Goal: Find specific page/section: Find specific page/section

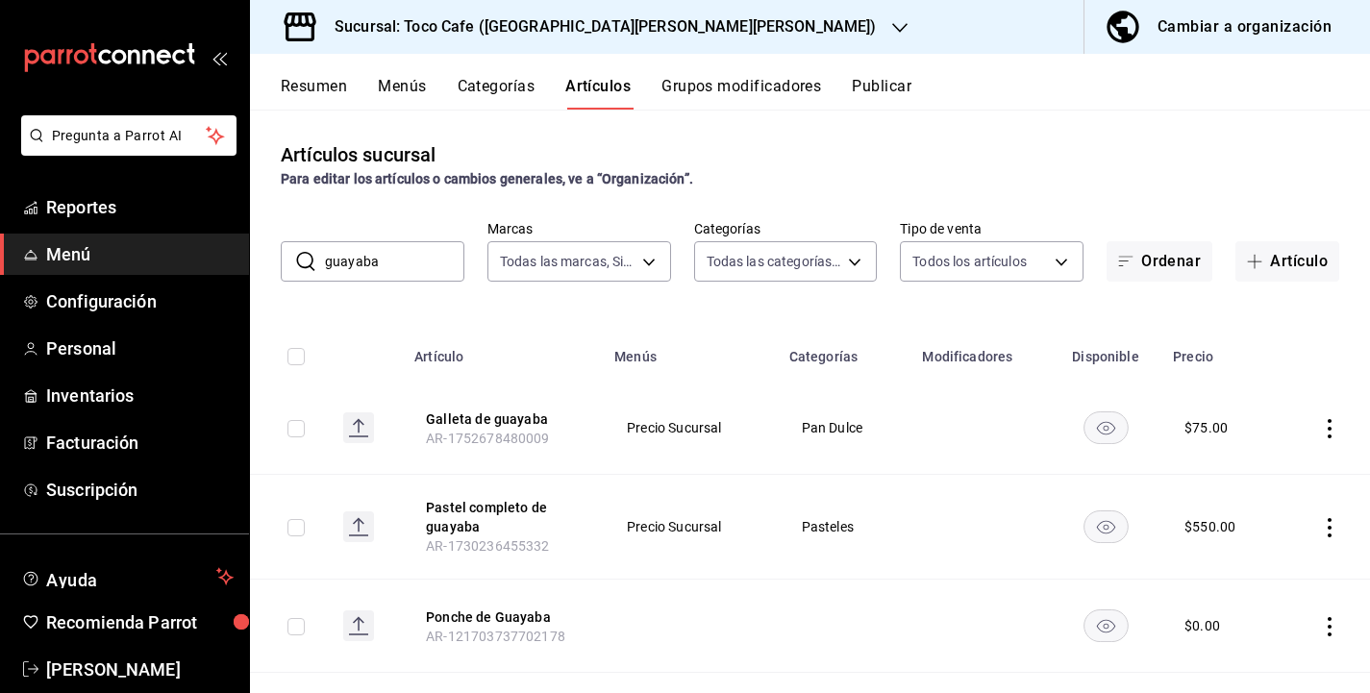
click at [80, 260] on span "Menú" at bounding box center [139, 254] width 187 height 26
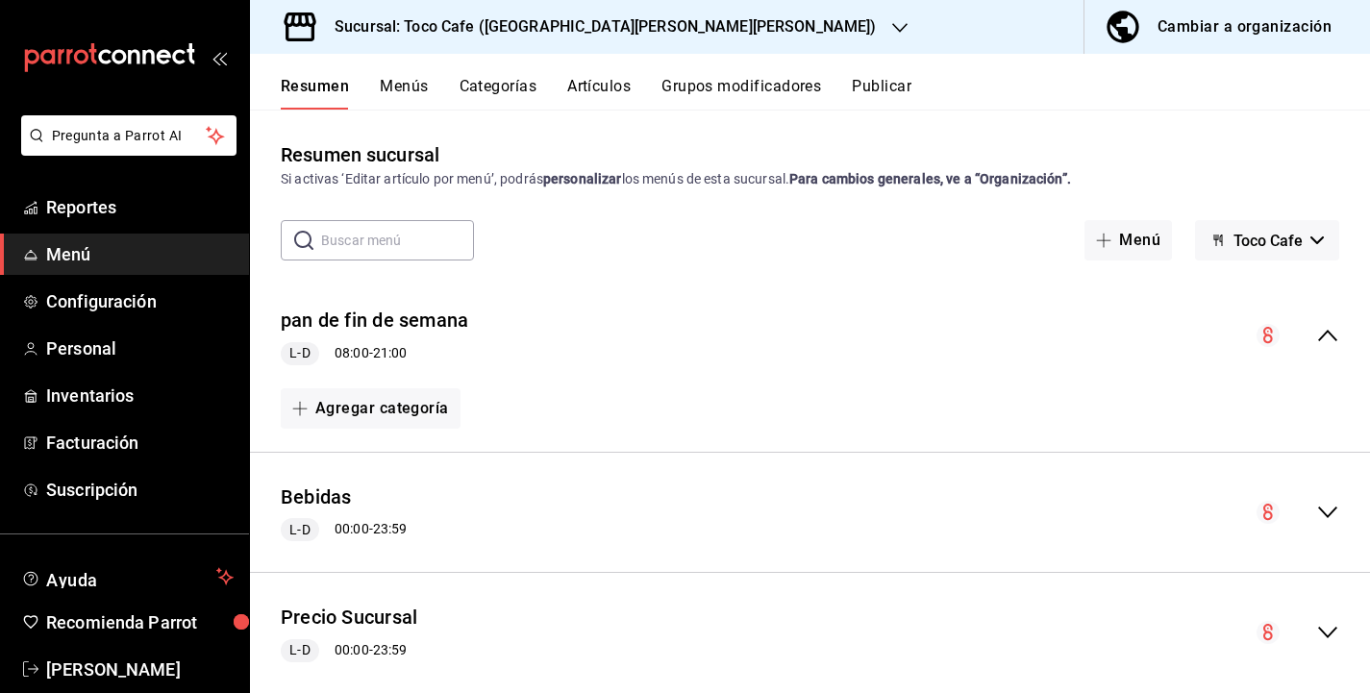
click at [93, 253] on span "Menú" at bounding box center [139, 254] width 187 height 26
click at [610, 83] on button "Artículos" at bounding box center [598, 93] width 63 height 33
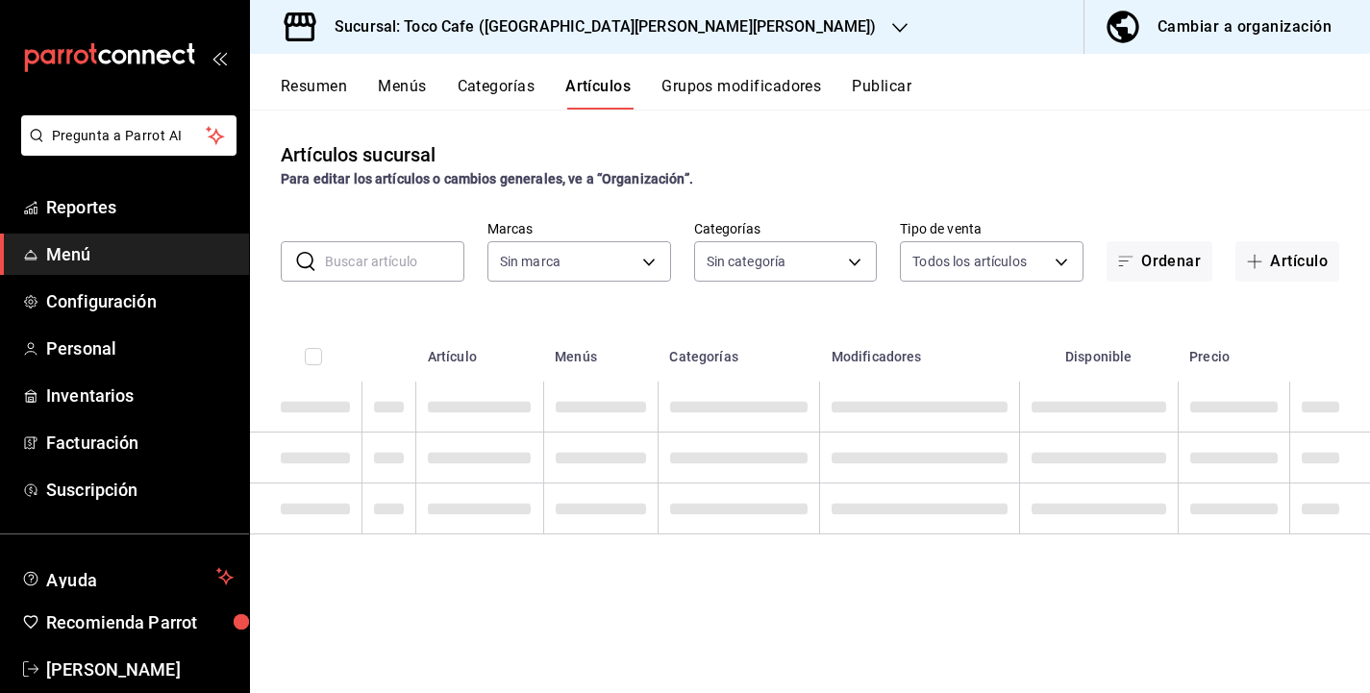
type input "fdea7fe2-7329-4e81-9849-ffa9d0970793"
click at [379, 266] on input "text" at bounding box center [394, 261] width 139 height 38
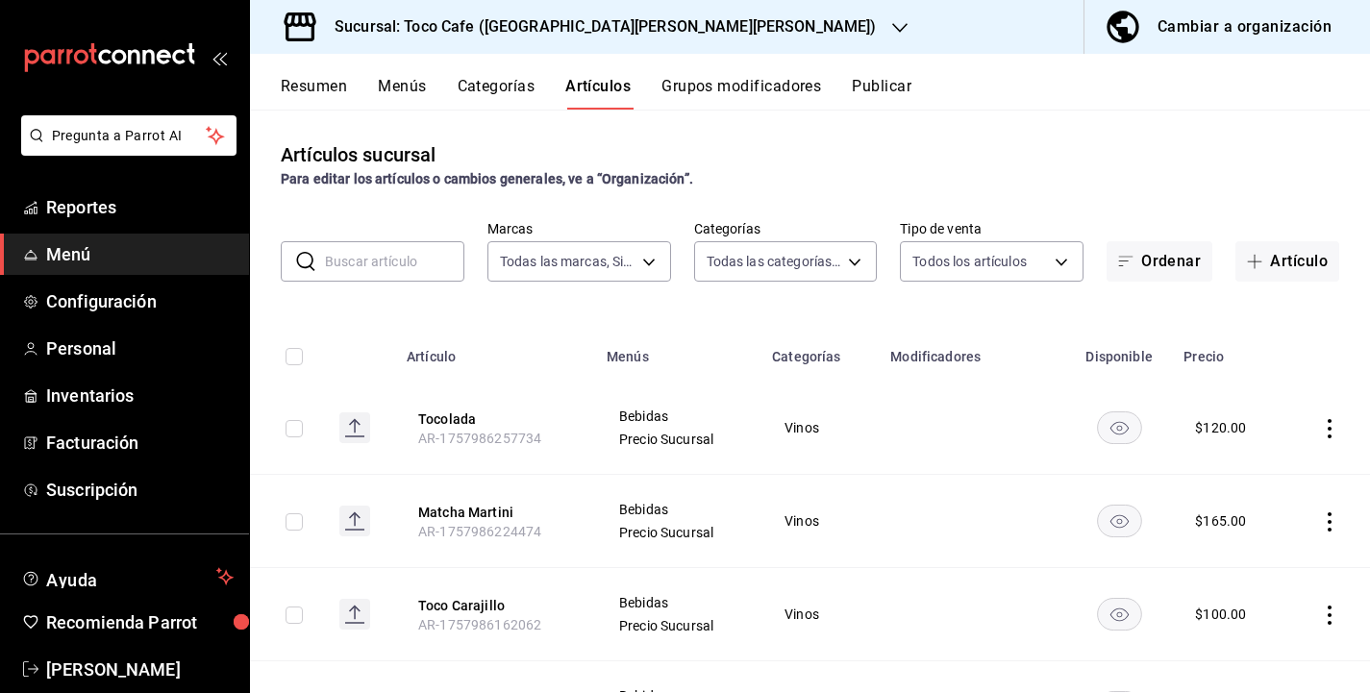
type input "1900a4aa-1fd2-4908-b363-8072e556526e,1f15949a-e33d-4fa8-be03-64aead229ede,3f693…"
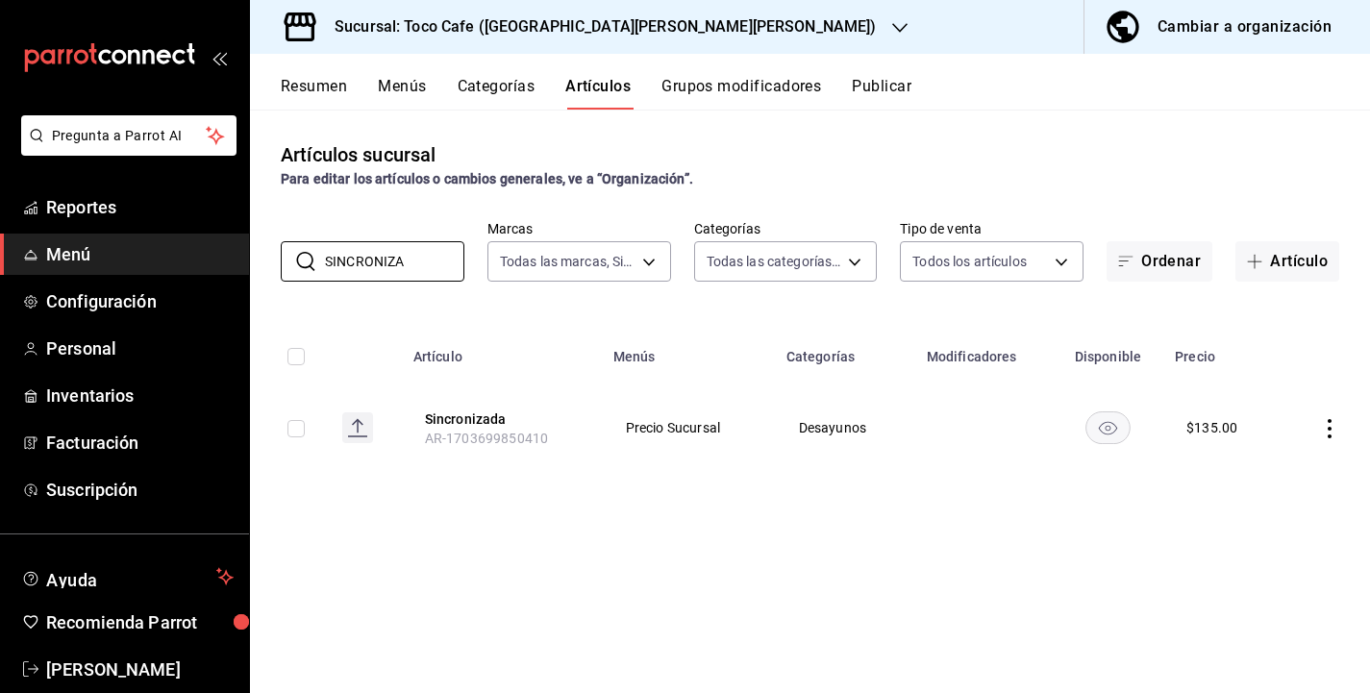
type input "SINCRONIZA"
